Goal: Task Accomplishment & Management: Manage account settings

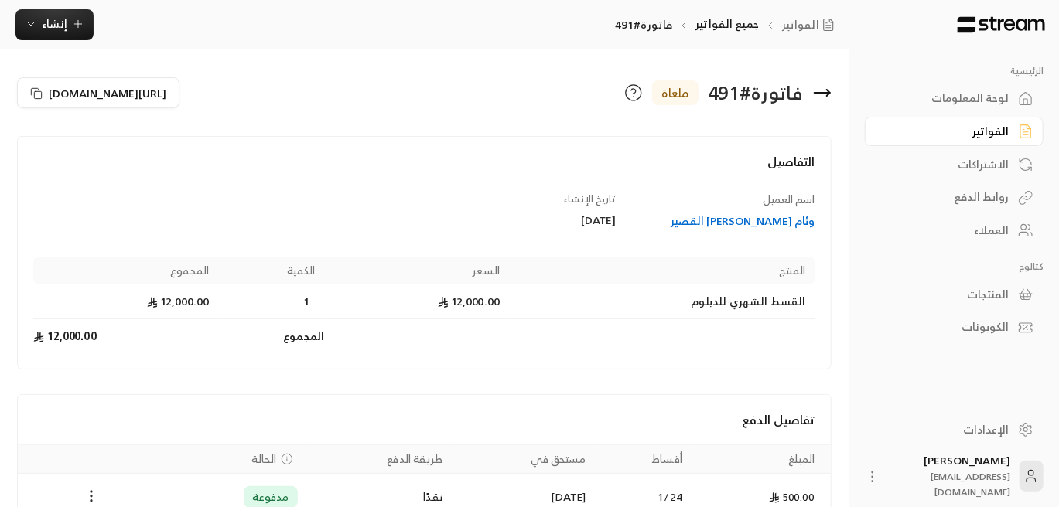
click at [986, 228] on div "العملاء" at bounding box center [946, 230] width 125 height 15
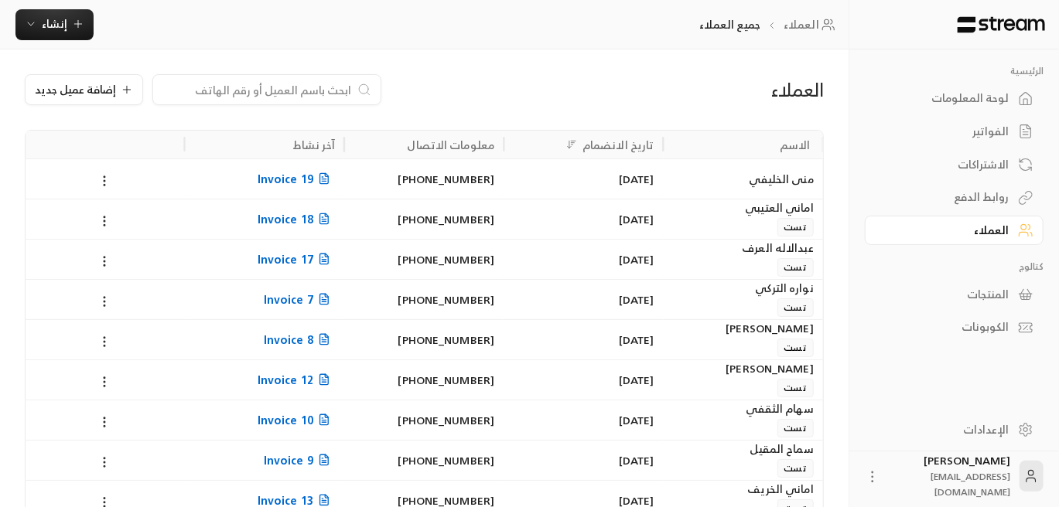
click at [243, 88] on input at bounding box center [256, 89] width 189 height 17
paste input "[PERSON_NAME]"
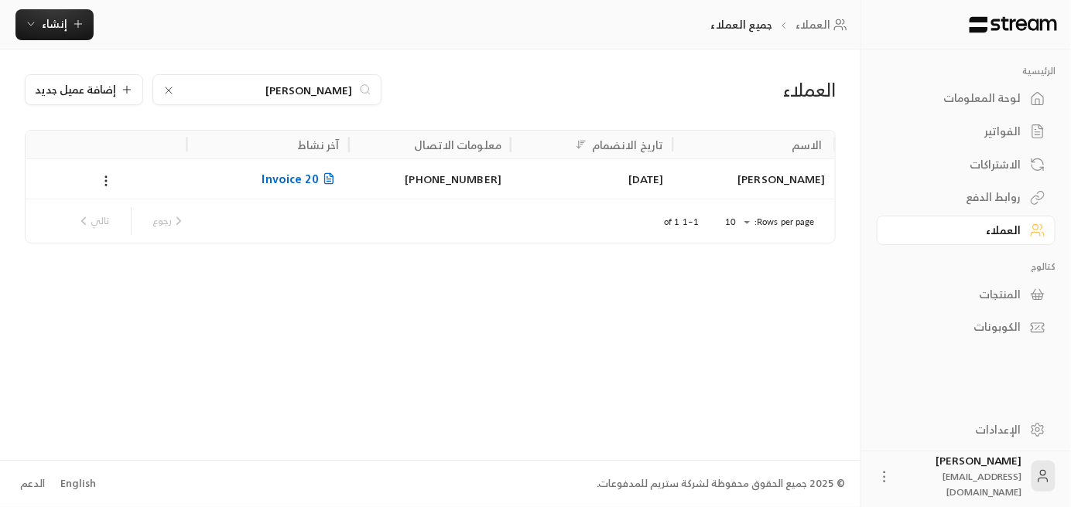
type input "[PERSON_NAME]"
click at [315, 182] on span "Invoice 20" at bounding box center [300, 178] width 77 height 19
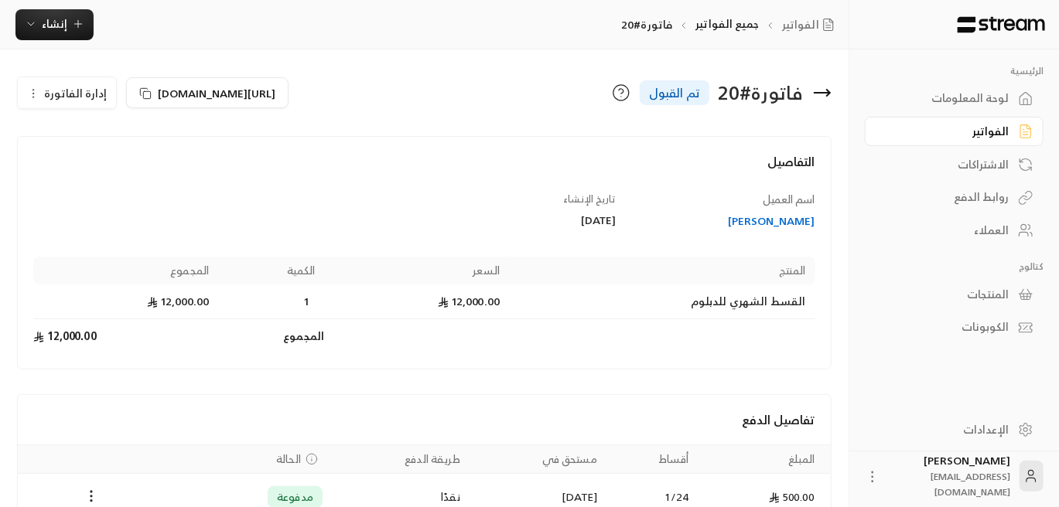
click at [27, 89] on icon "button" at bounding box center [33, 93] width 12 height 12
click at [104, 138] on span "إلغاء" at bounding box center [106, 138] width 19 height 12
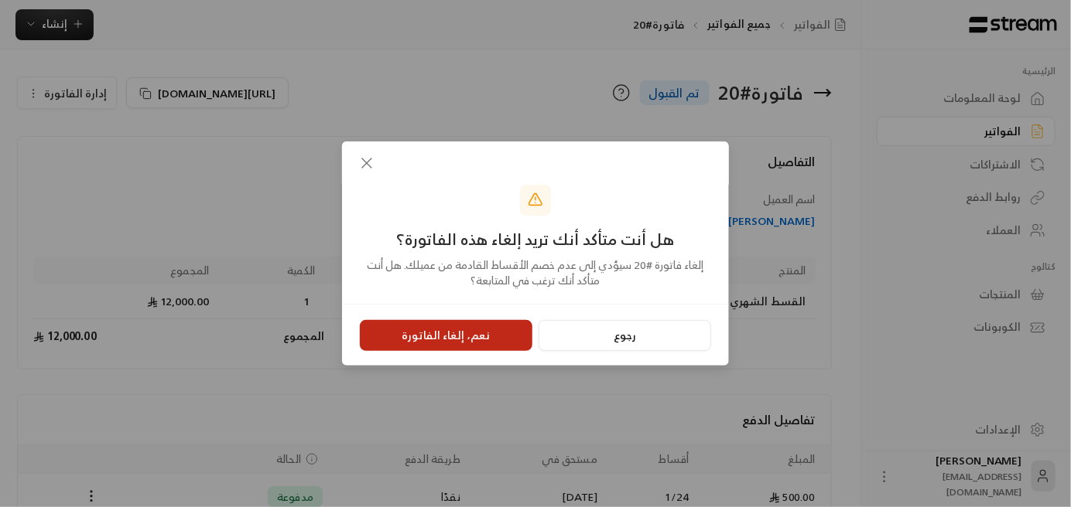
click at [457, 337] on button "نعم، إلغاء الفاتورة" at bounding box center [446, 335] width 173 height 31
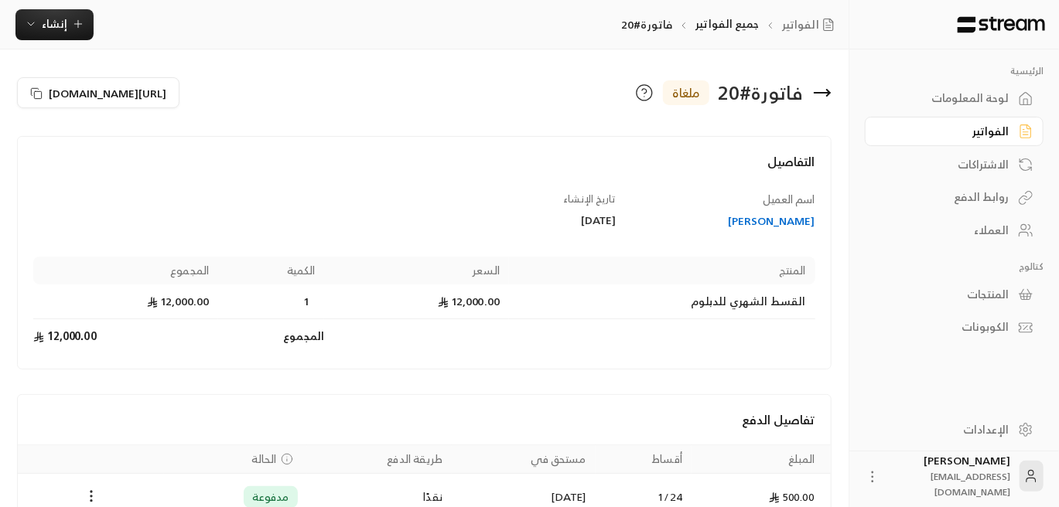
click at [997, 240] on link "العملاء" at bounding box center [954, 231] width 179 height 30
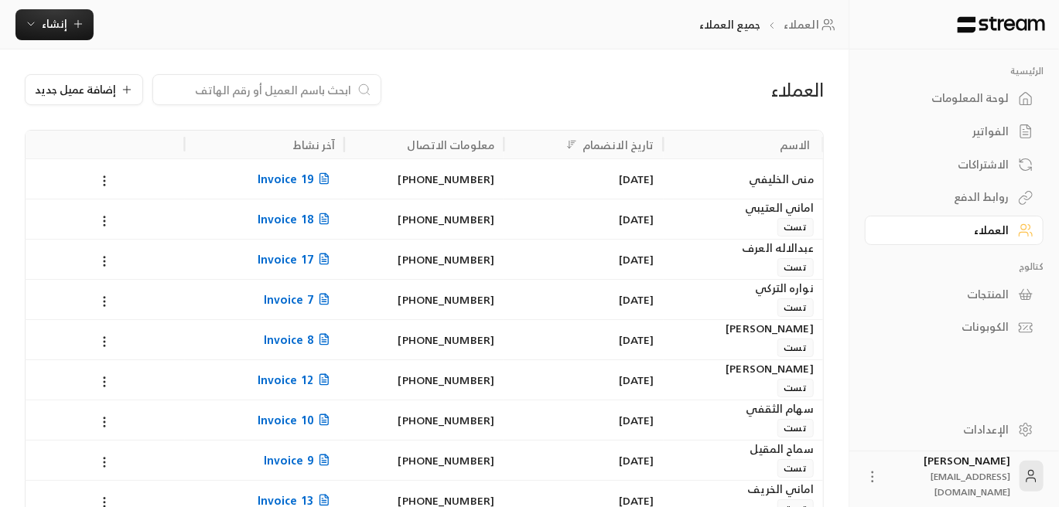
click at [301, 91] on input at bounding box center [256, 89] width 189 height 17
paste input "نسيم عليثة معلا الاحمدي"
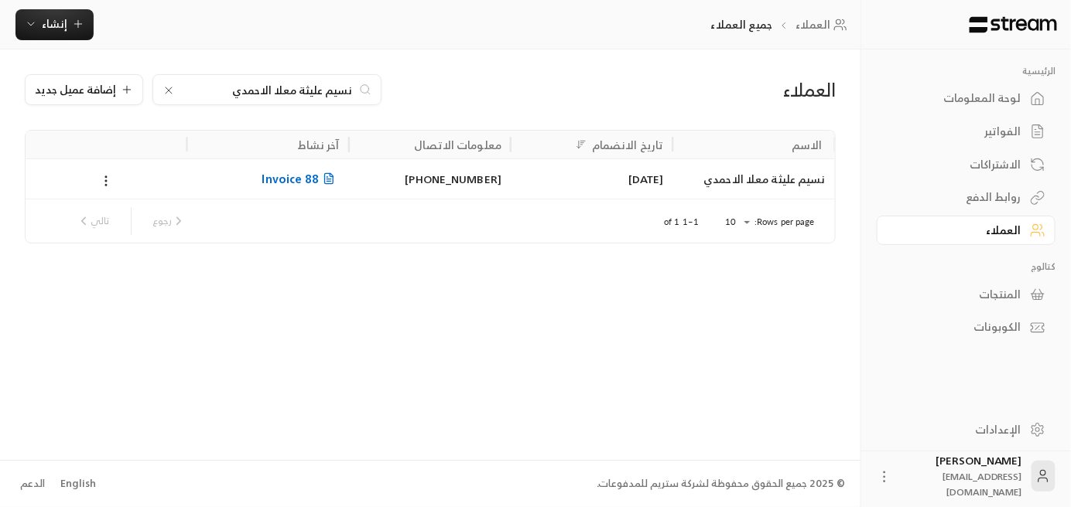
type input "نسيم عليثة معلا الاحمدي"
click at [315, 182] on span "Invoice 88" at bounding box center [300, 178] width 77 height 19
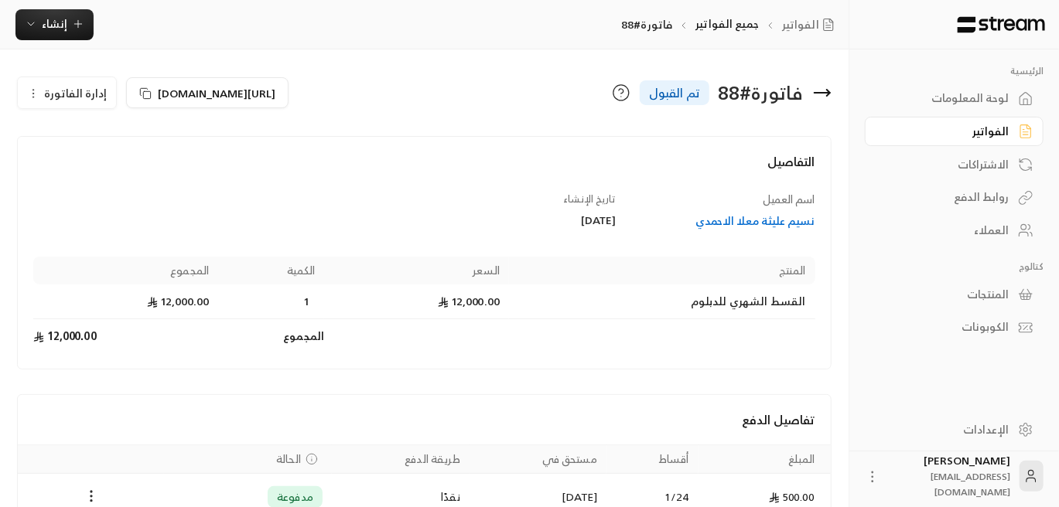
click at [33, 91] on icon "button" at bounding box center [33, 93] width 12 height 12
click at [108, 138] on span "إلغاء" at bounding box center [106, 138] width 19 height 12
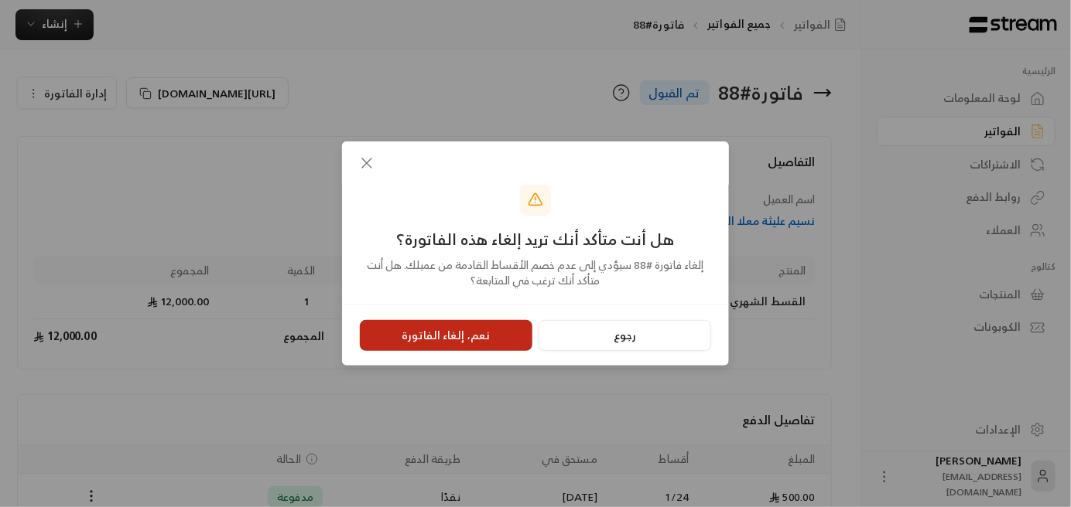
click at [483, 333] on button "نعم، إلغاء الفاتورة" at bounding box center [446, 335] width 173 height 31
